Goal: Transaction & Acquisition: Purchase product/service

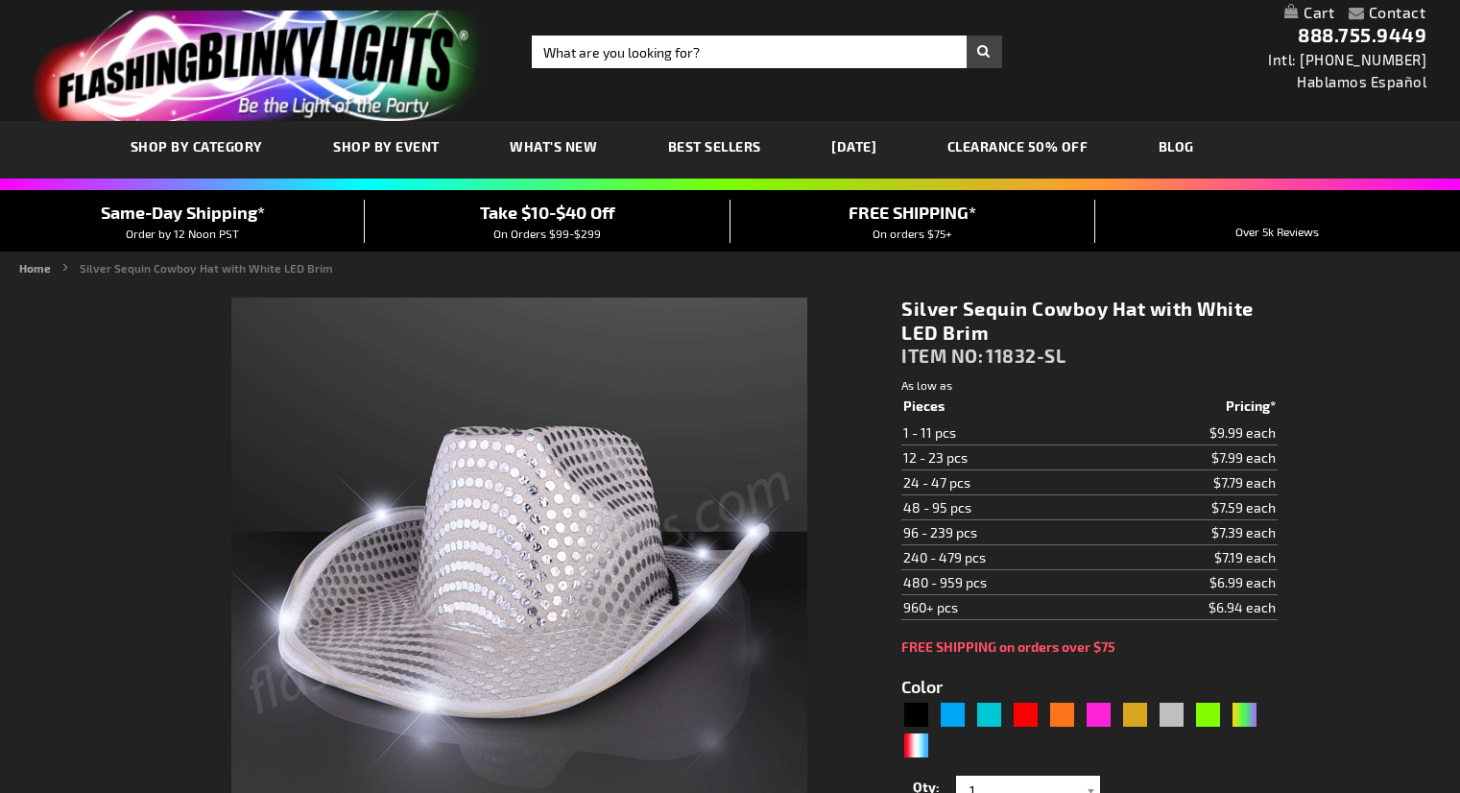
type input "5644"
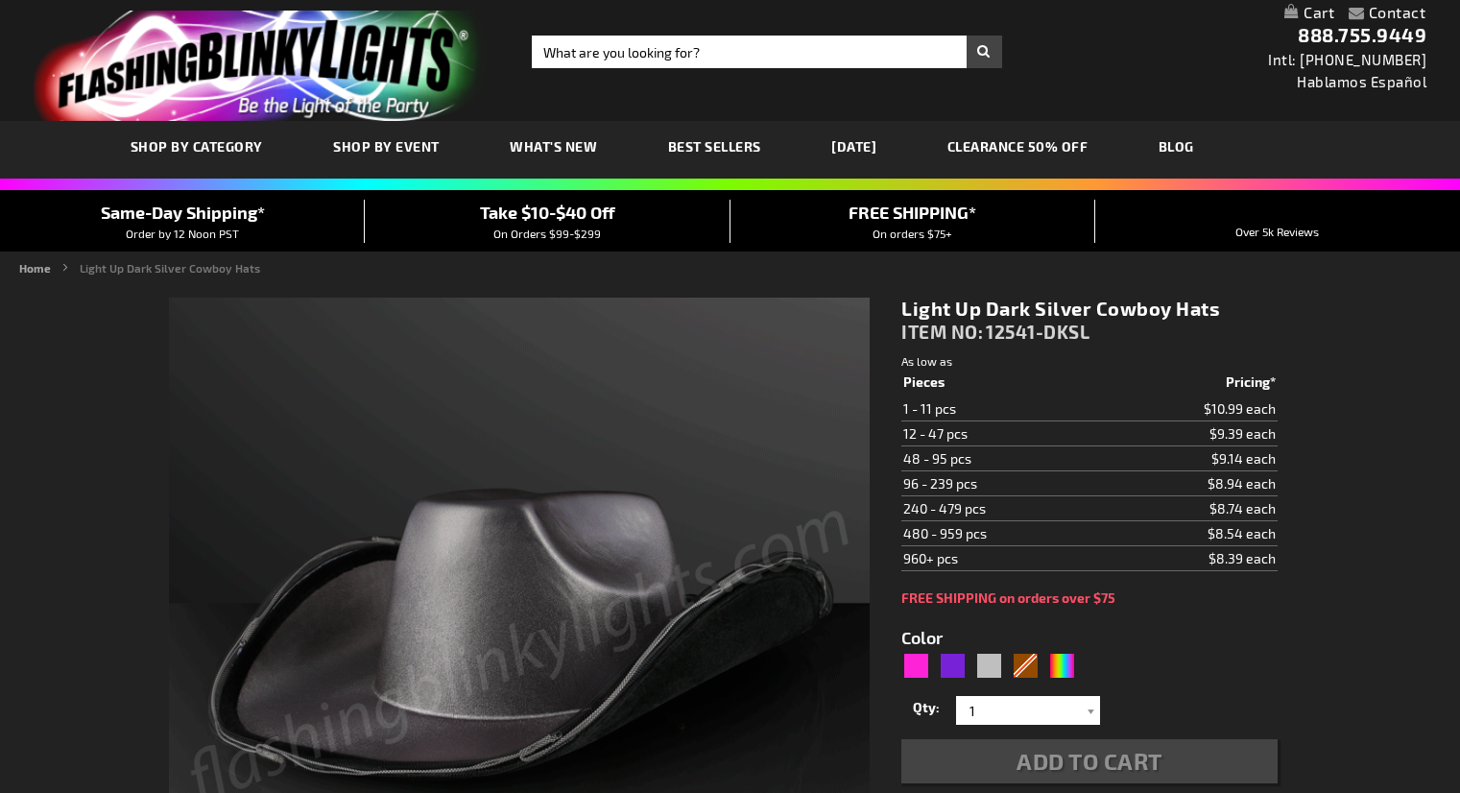
type input "5644"
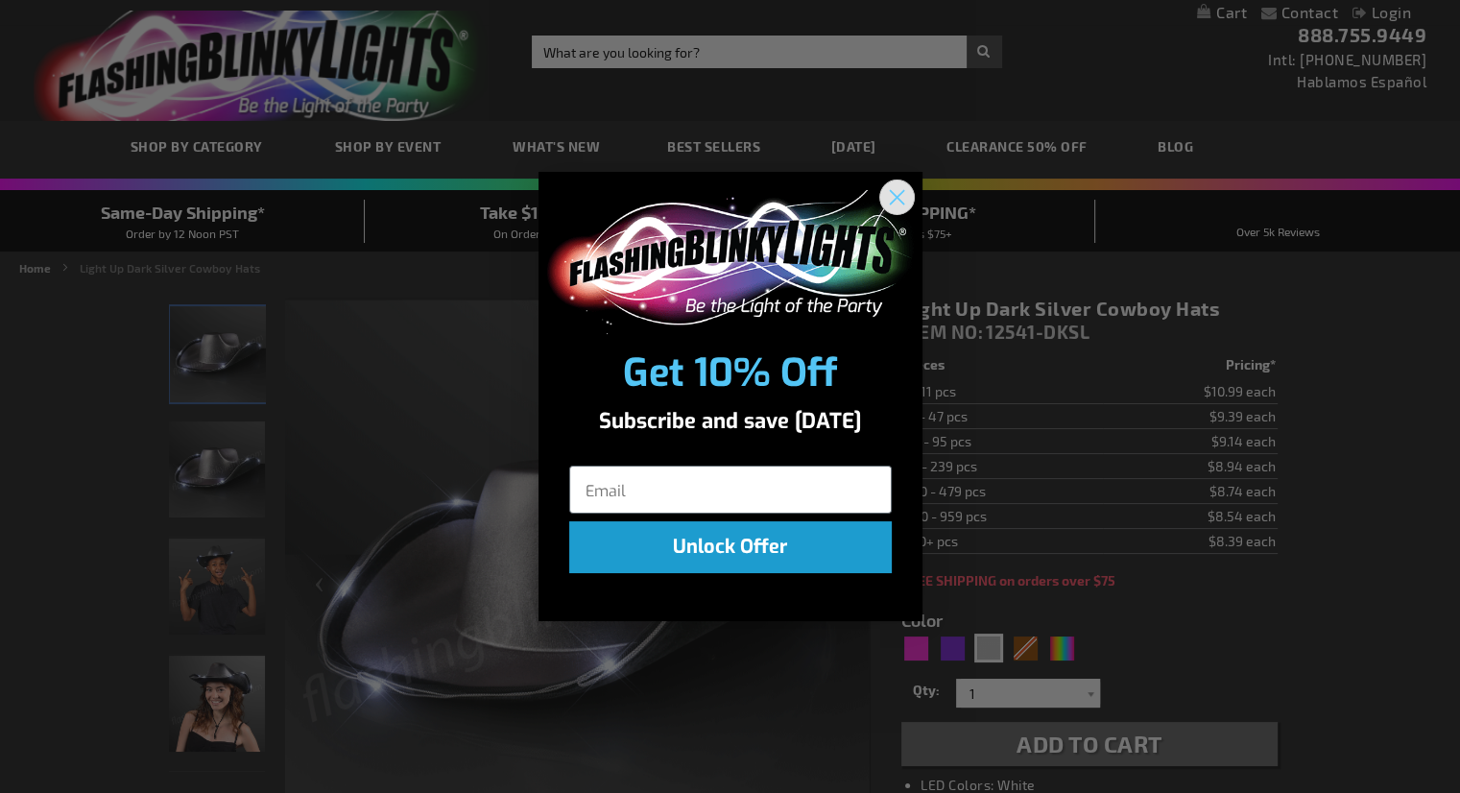
click at [893, 189] on circle "Close dialog" at bounding box center [896, 196] width 32 height 32
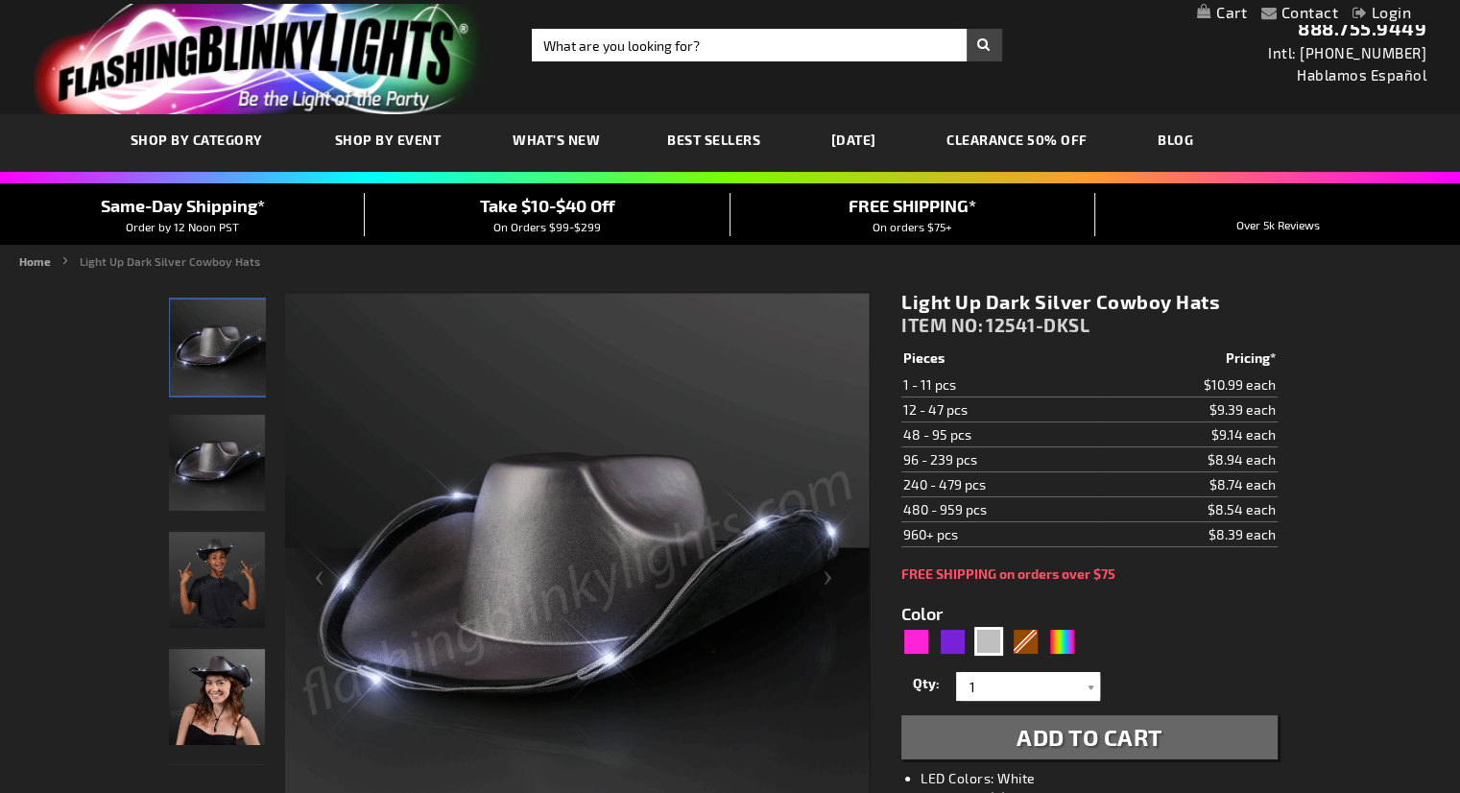
scroll to position [8, 0]
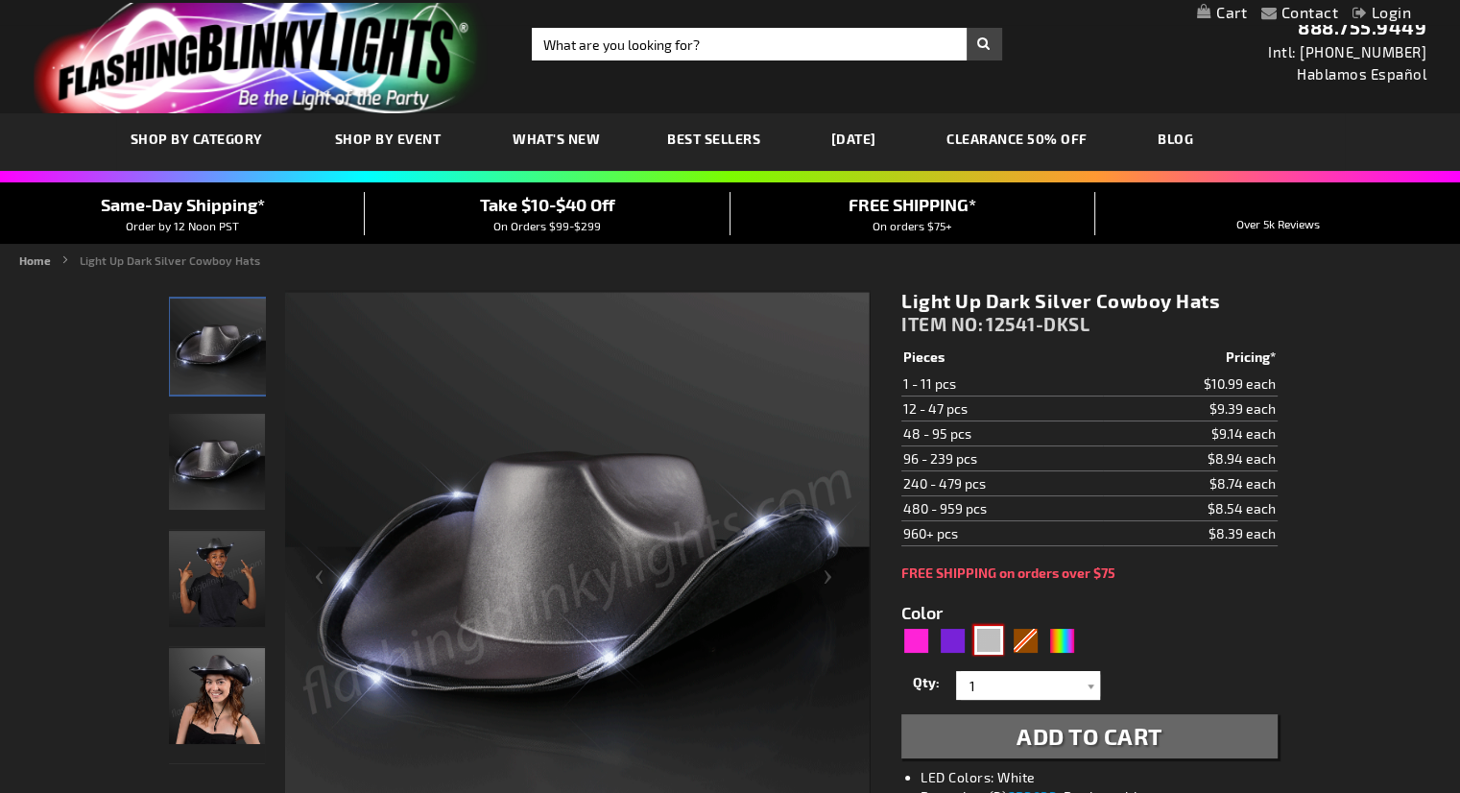
click at [989, 641] on div "Silver" at bounding box center [988, 640] width 29 height 29
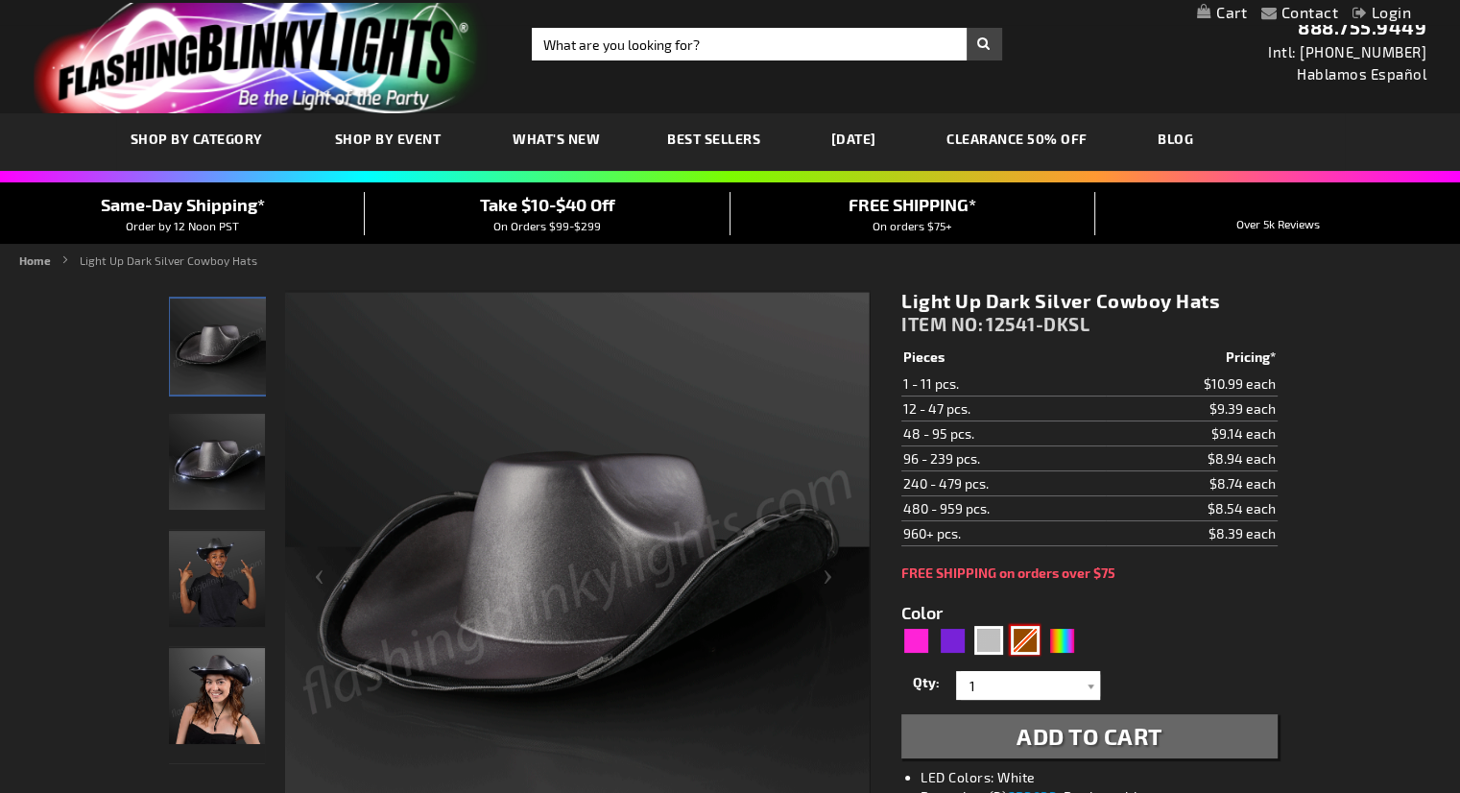
click at [1029, 631] on div "Brown" at bounding box center [1025, 640] width 29 height 29
type input "5696"
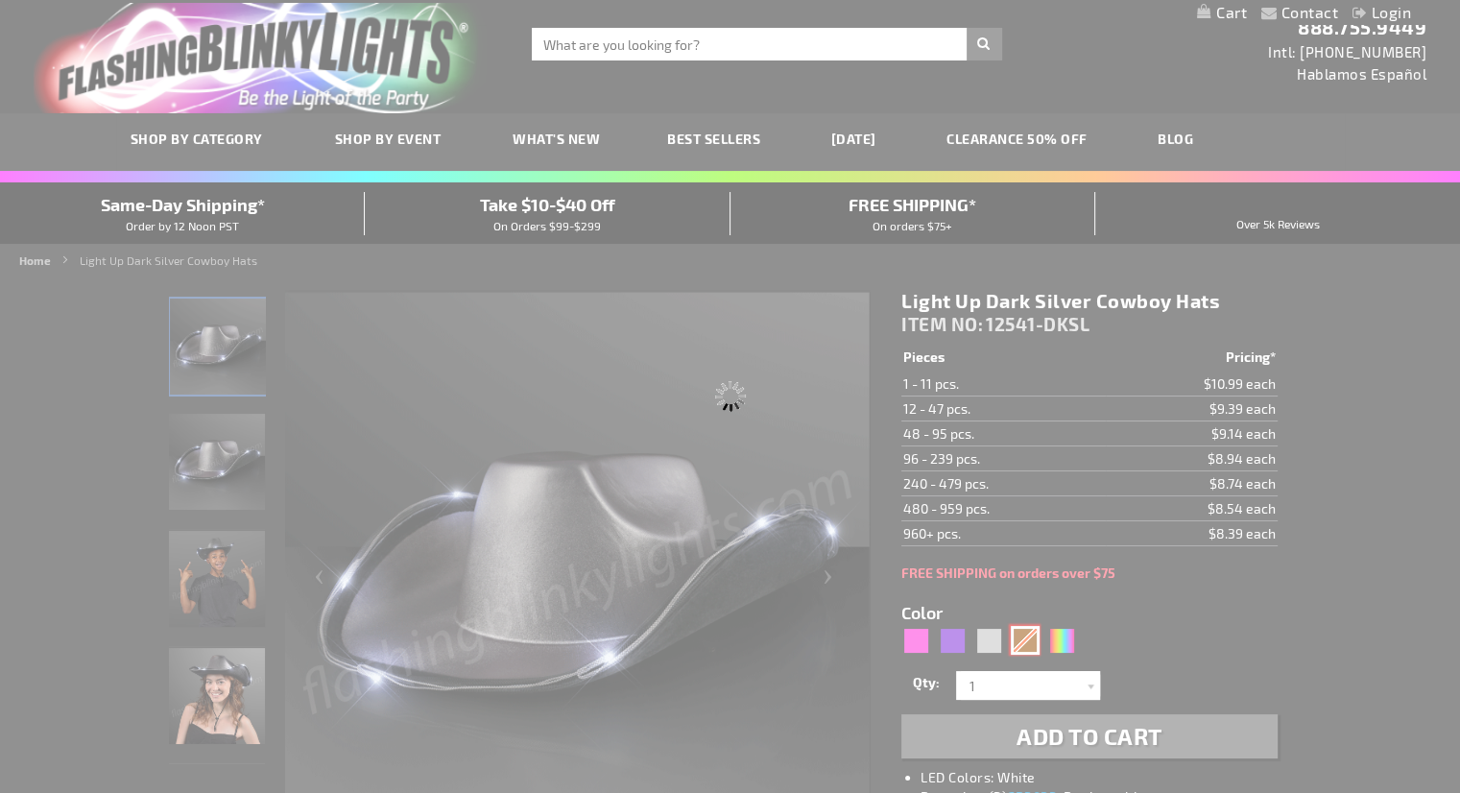
type input "12541-BR"
type input "Customize - Brown Shimmer Light Up Shiny Cowboy Hat - ITEM NO: 12541-BR"
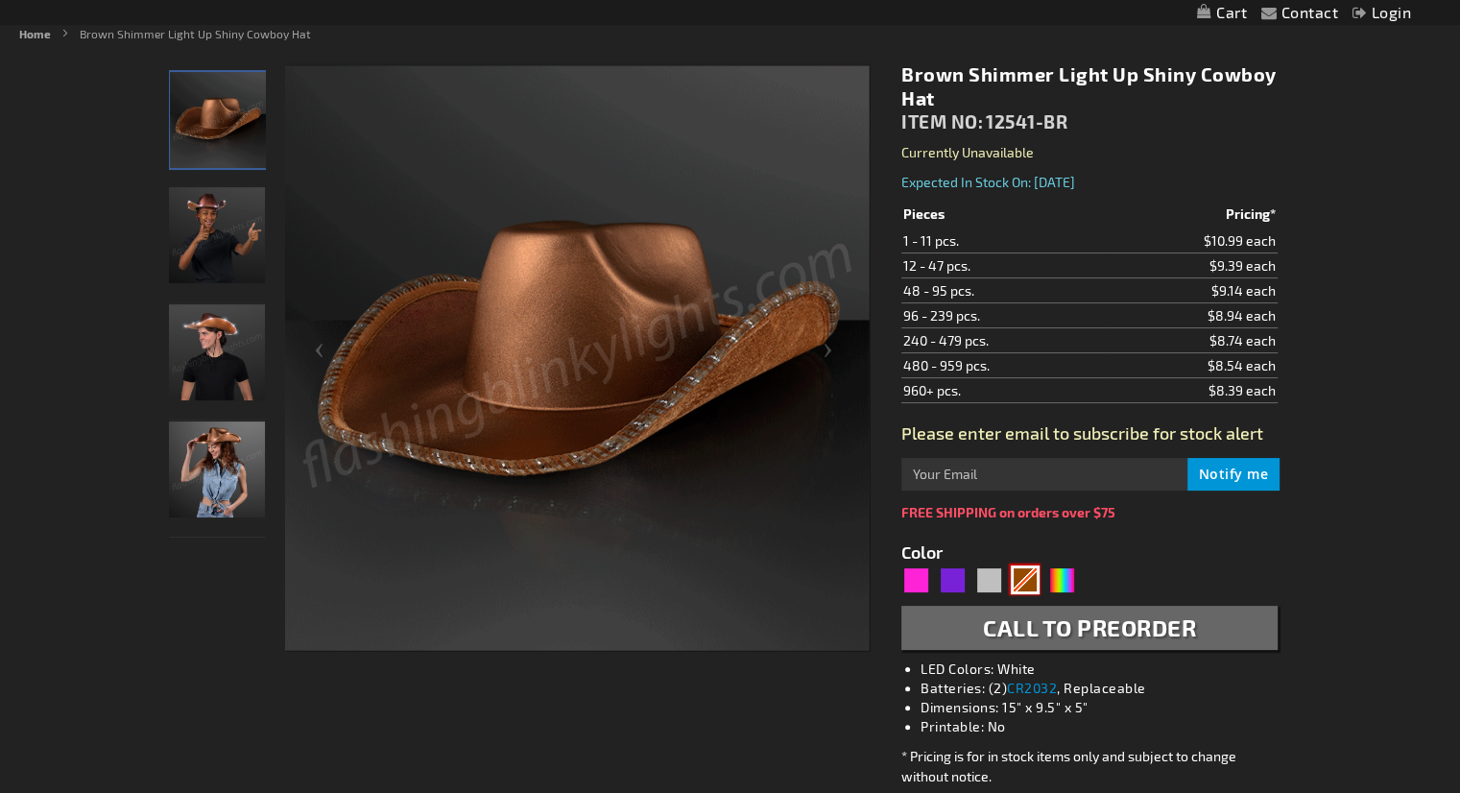
scroll to position [253, 0]
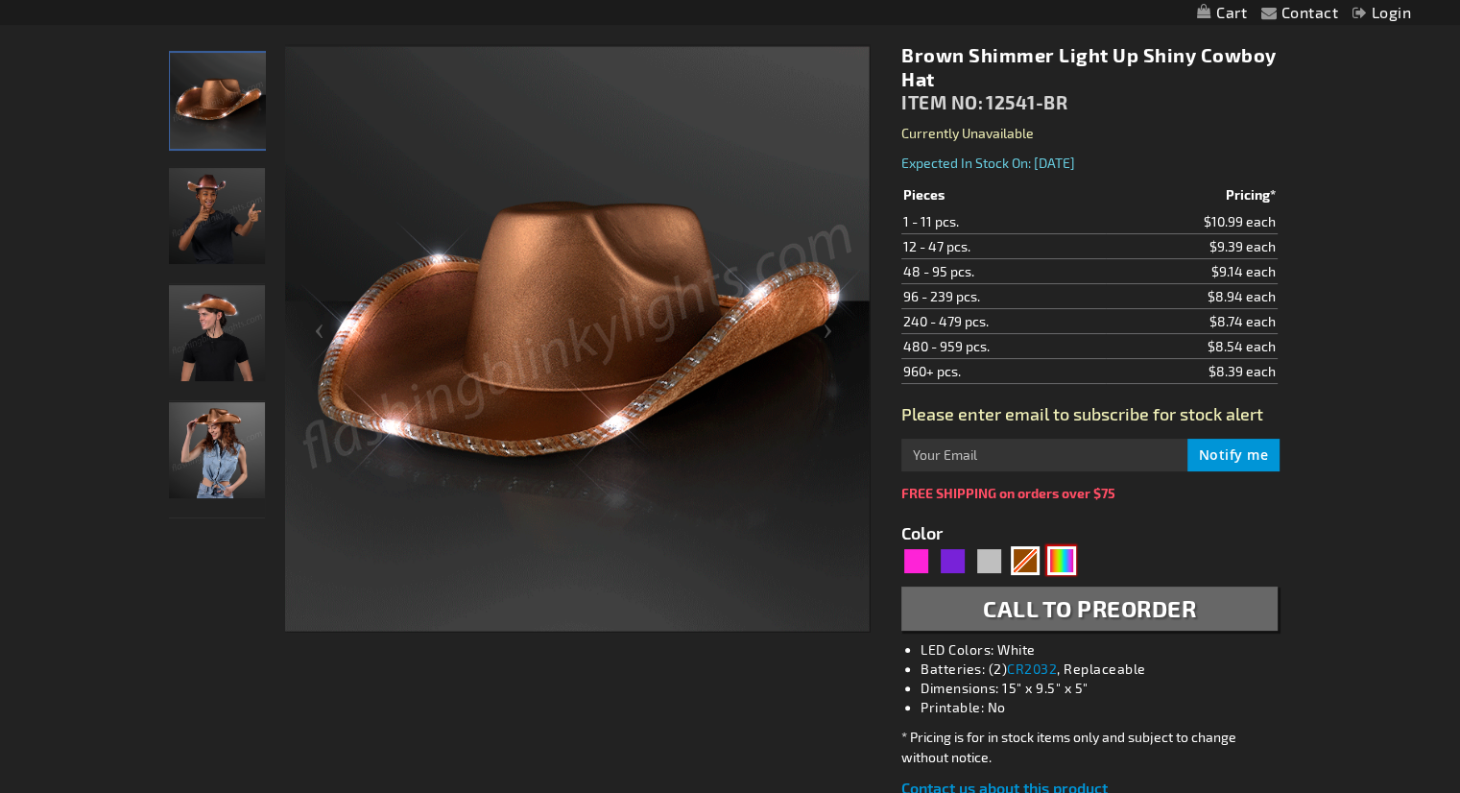
click at [1071, 554] on div "Multicolor" at bounding box center [1061, 560] width 29 height 29
type input "5659"
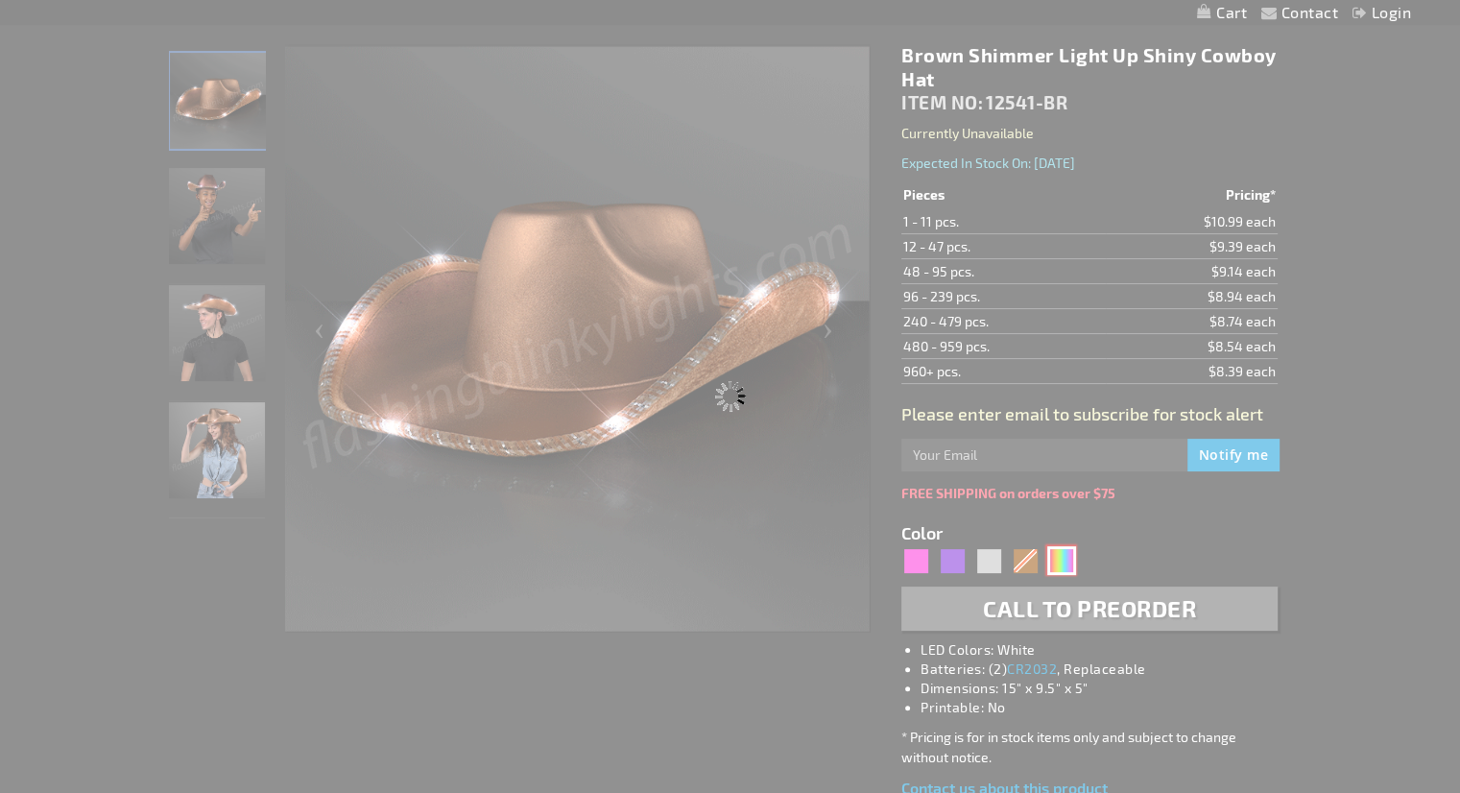
type input "12541-RNBW"
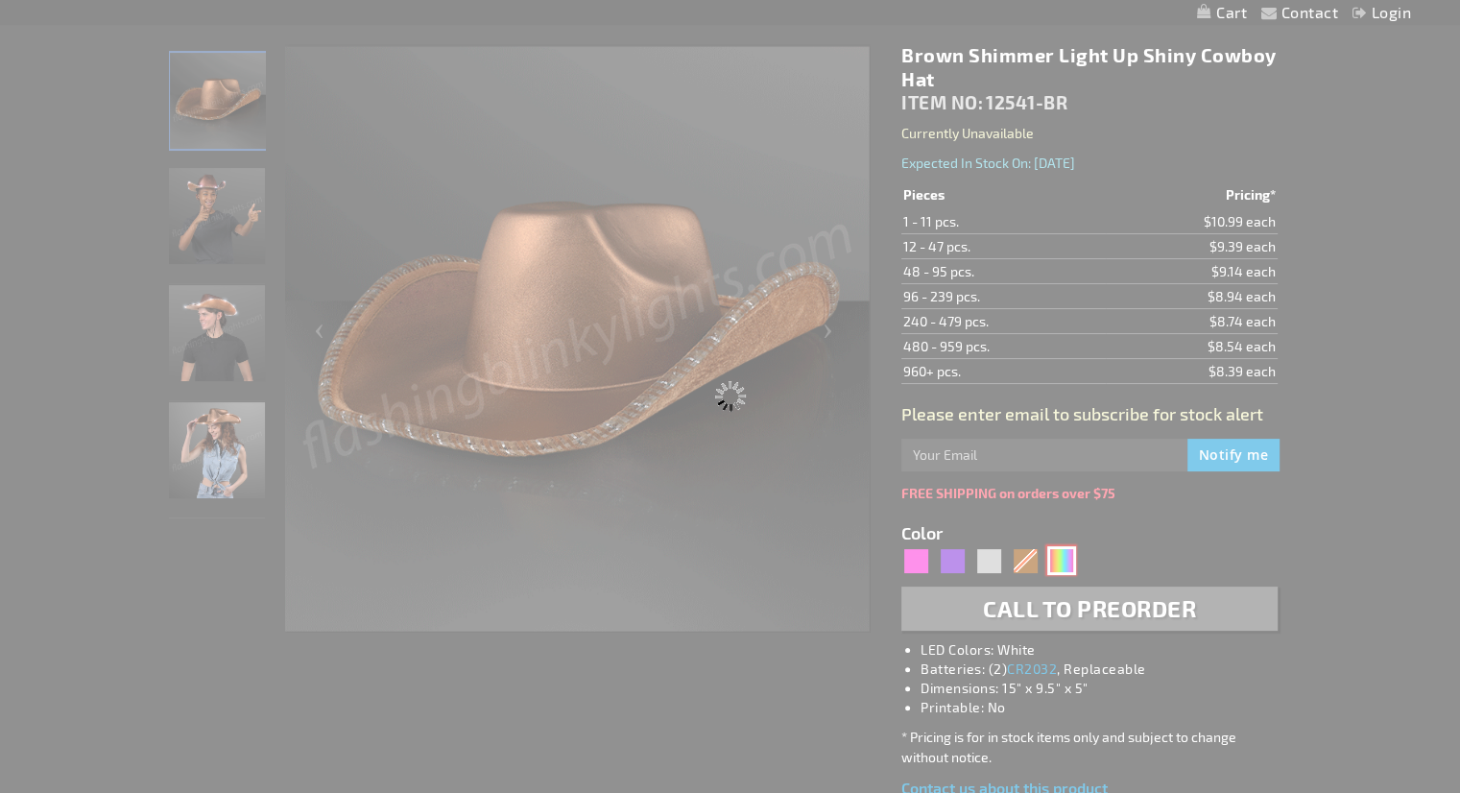
type input "Customize - Light Up Cowboy Shiny Rainbow Hat - ITEM NO: 12541-RNBW"
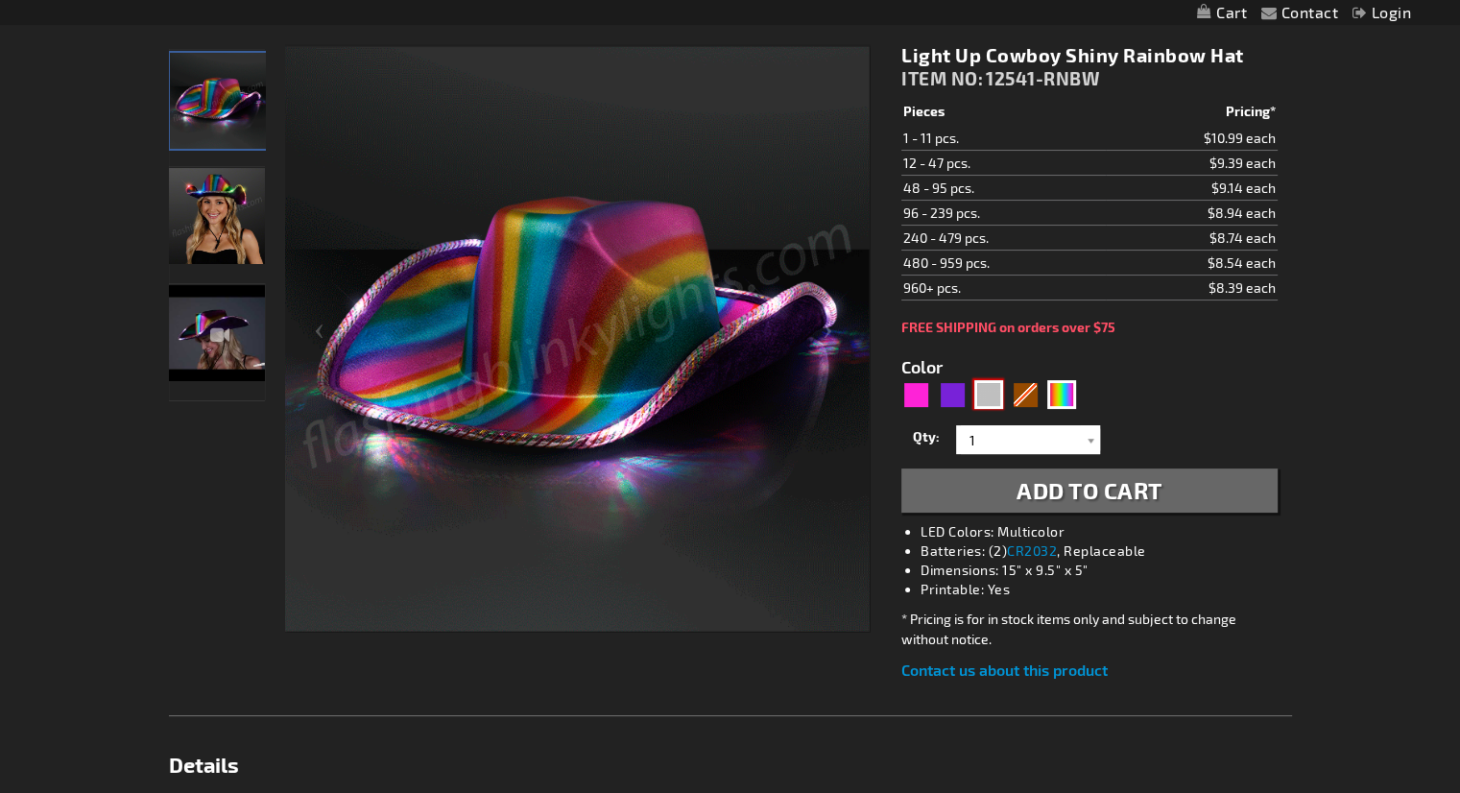
click at [991, 395] on div "Silver" at bounding box center [988, 394] width 29 height 29
type input "5644"
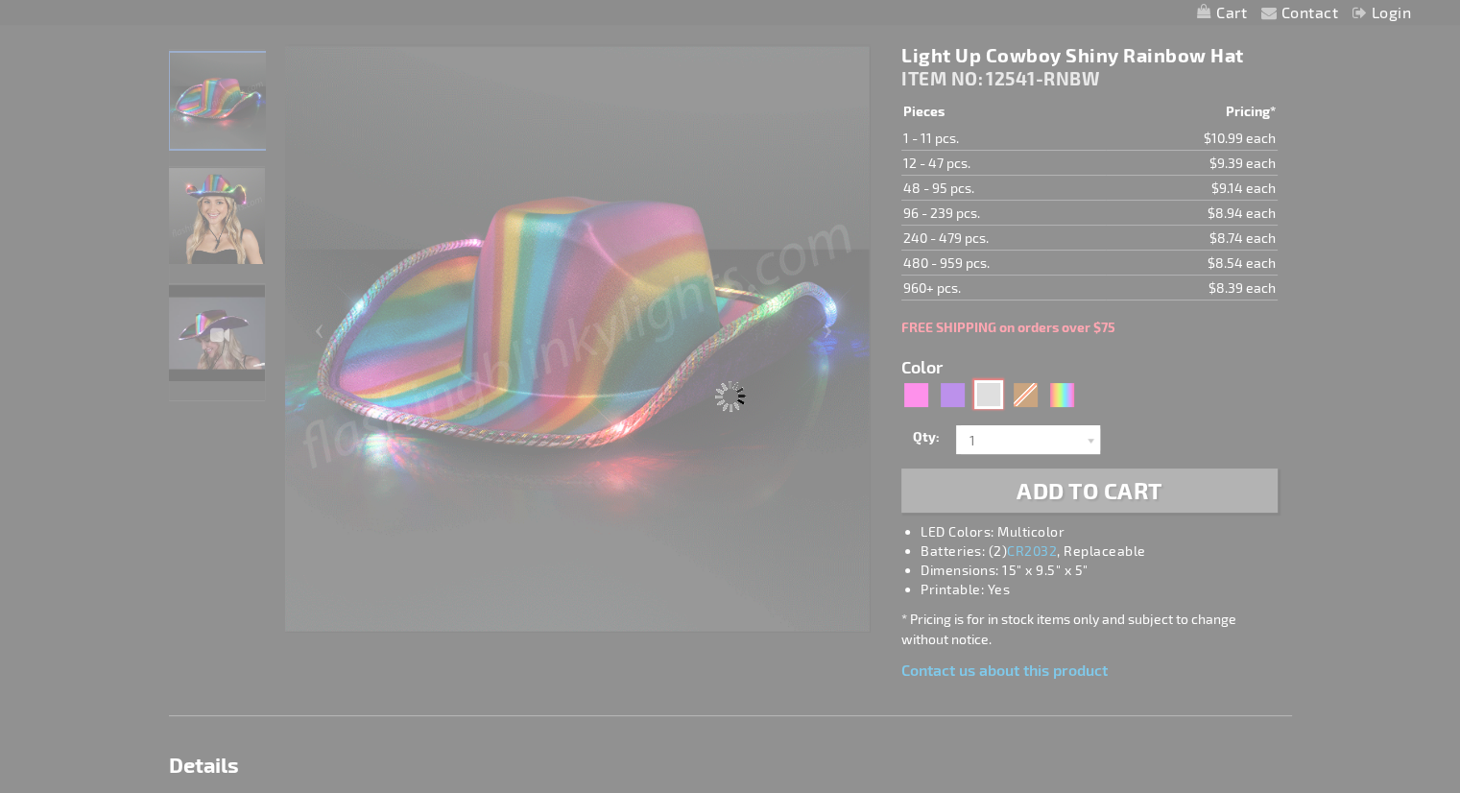
type input "12541-DKSL"
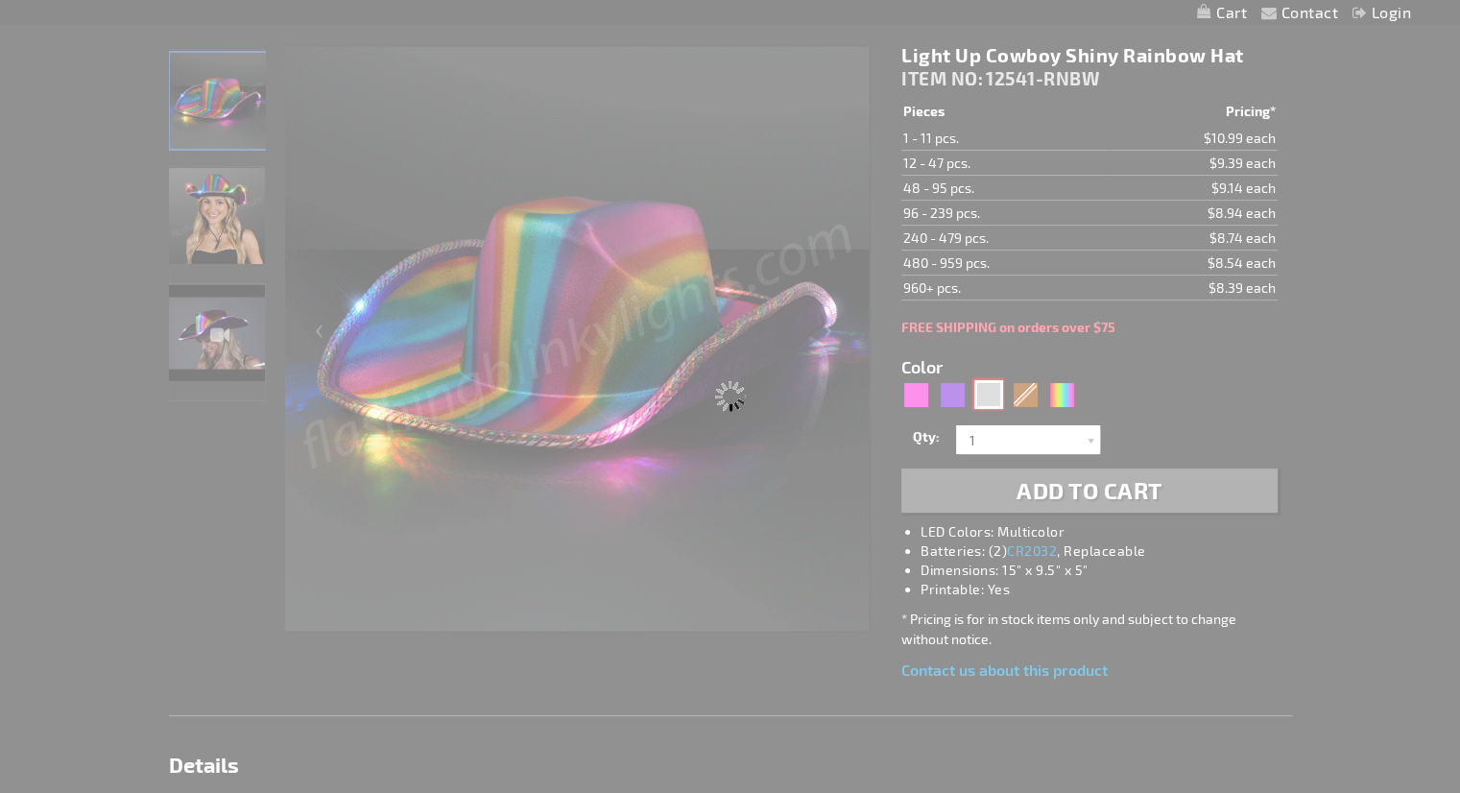
type input "Customize - Light Up Dark Silver Cowboy Hats - ITEM NO: 12541-DKSL"
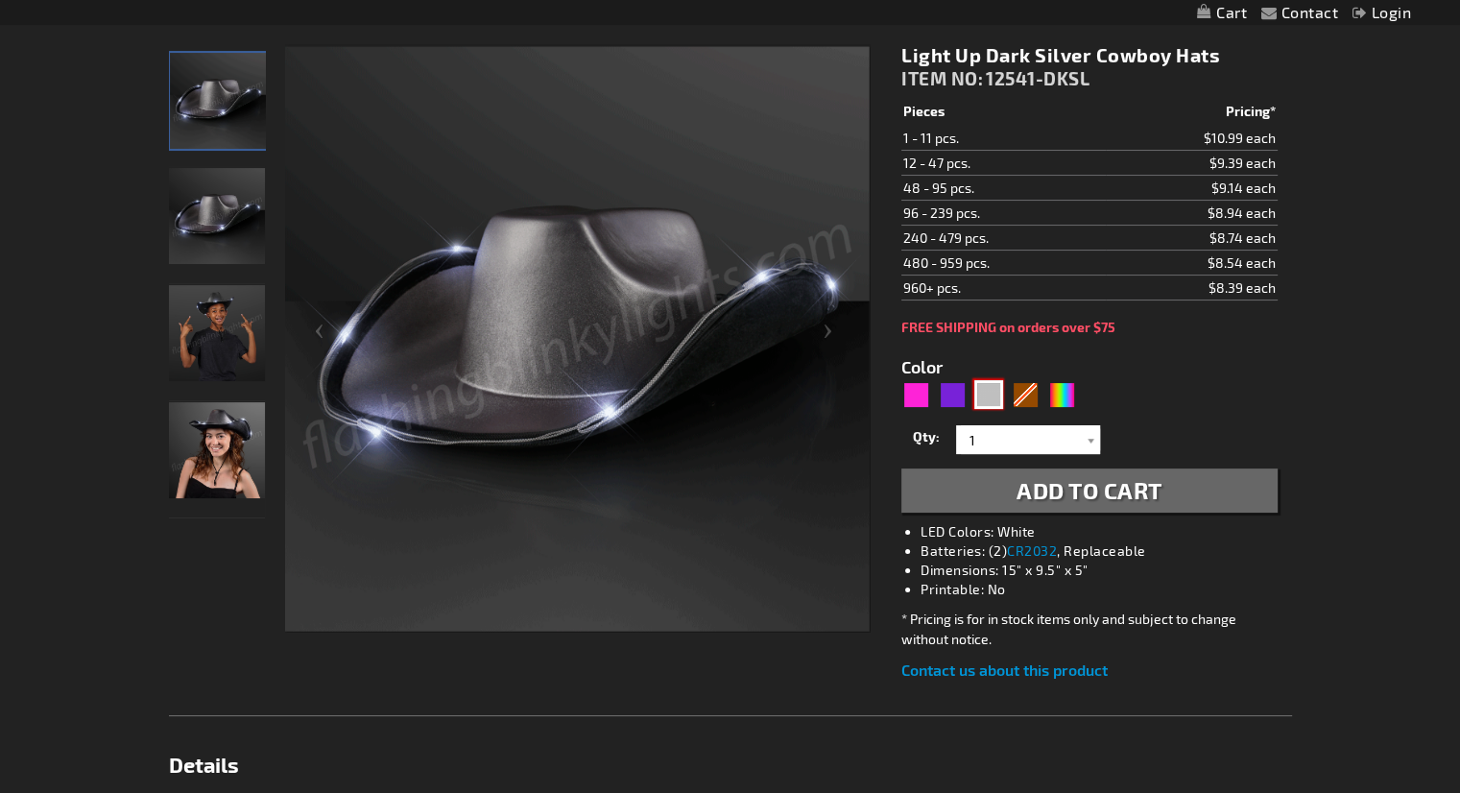
scroll to position [65, 0]
